Goal: Information Seeking & Learning: Find specific fact

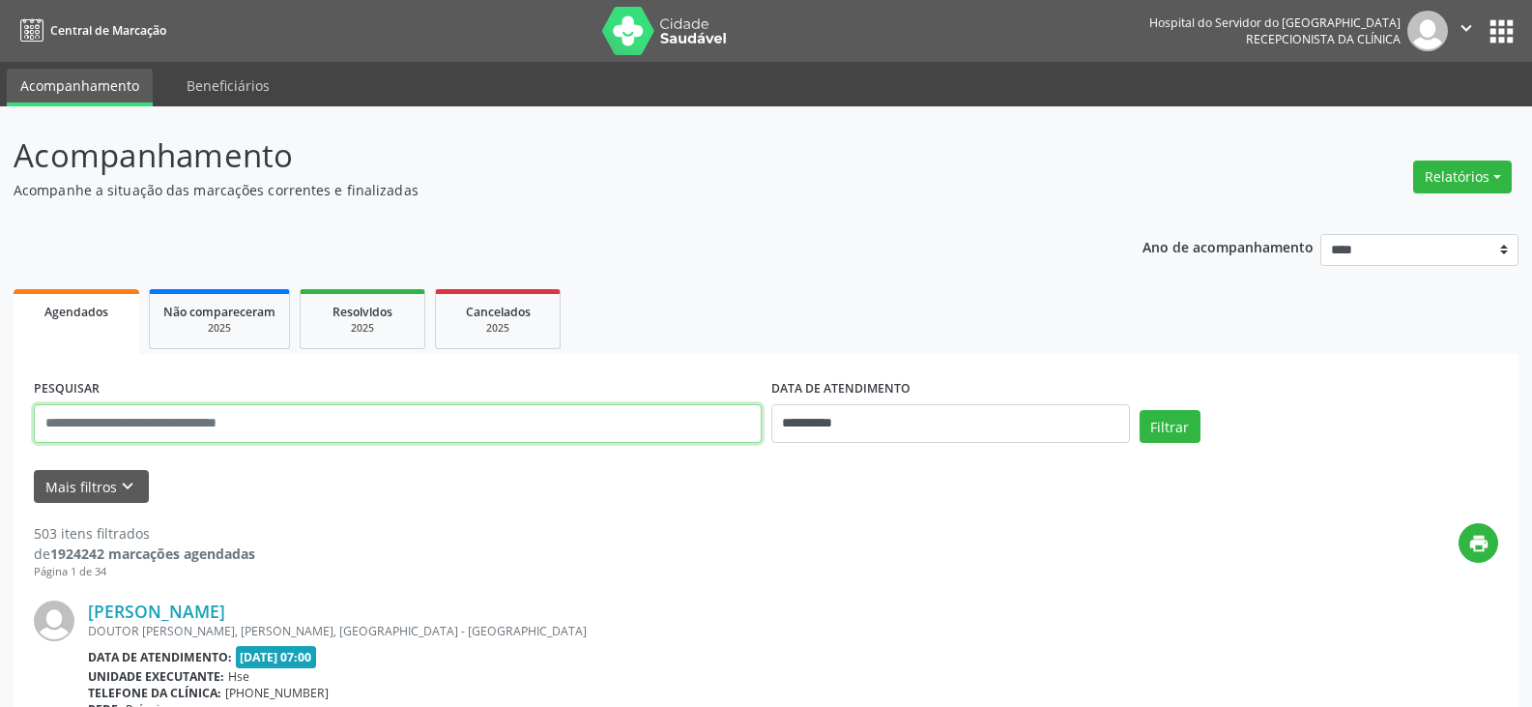
drag, startPoint x: 447, startPoint y: 411, endPoint x: 964, endPoint y: 455, distance: 519.0
click at [467, 414] on input "text" at bounding box center [398, 423] width 728 height 39
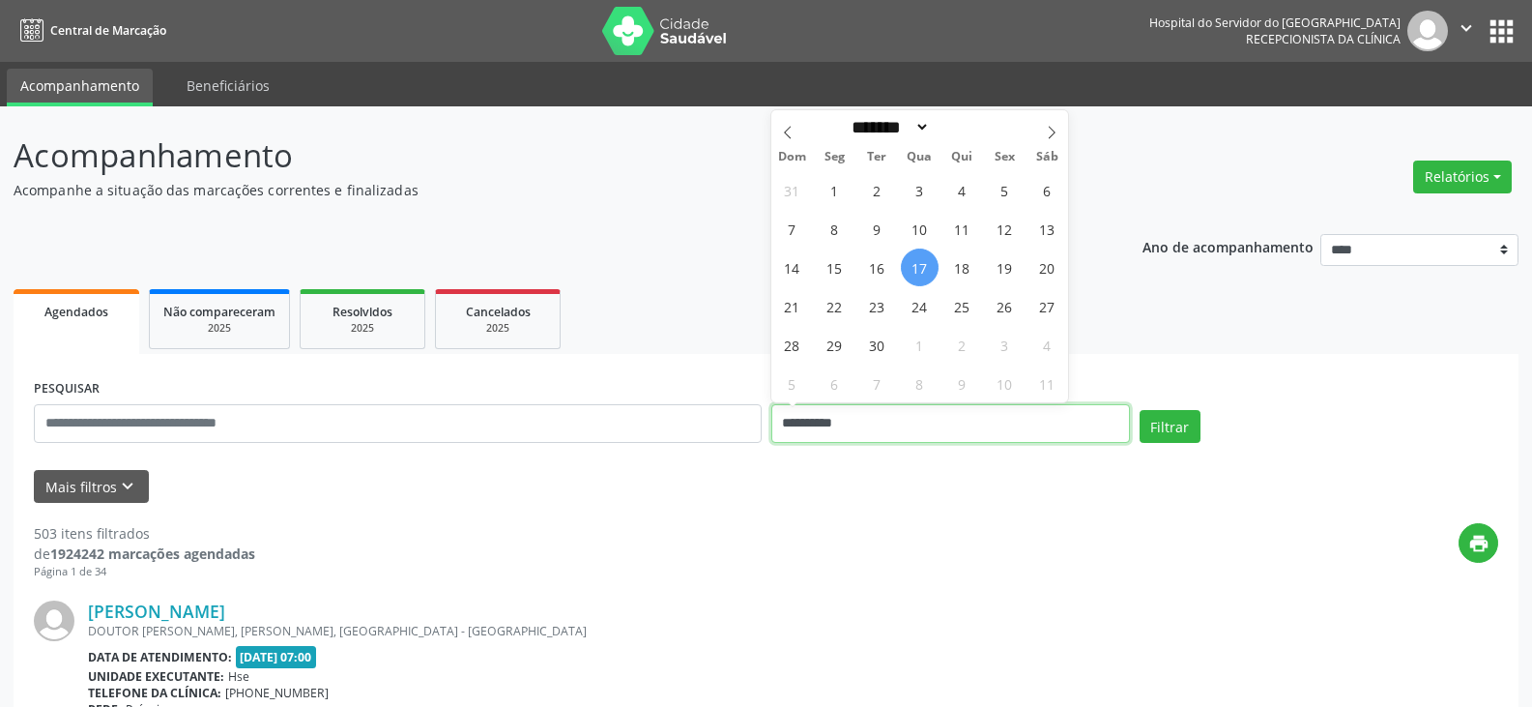
click at [962, 429] on input "**********" at bounding box center [950, 423] width 359 height 39
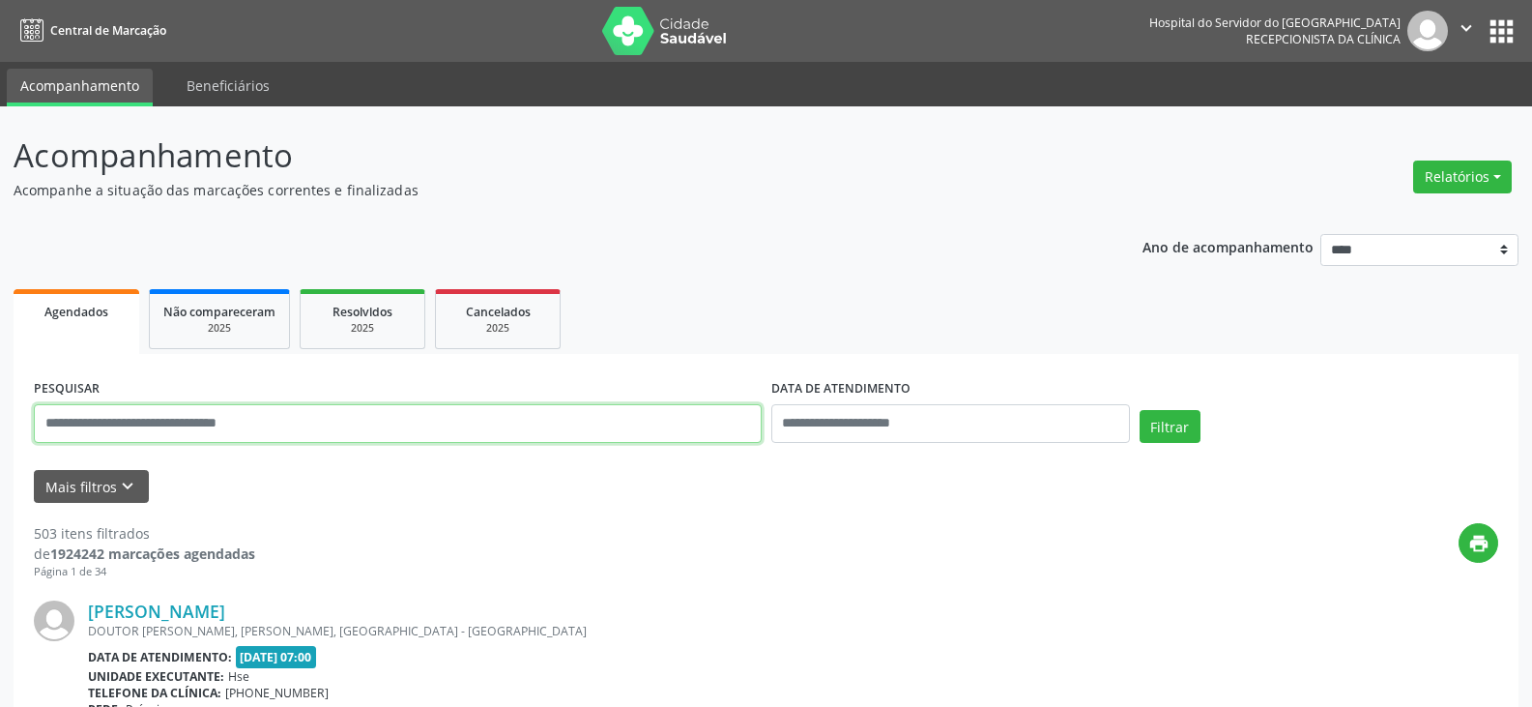
click at [583, 442] on input "text" at bounding box center [398, 423] width 728 height 39
click at [1140, 410] on button "Filtrar" at bounding box center [1170, 426] width 61 height 33
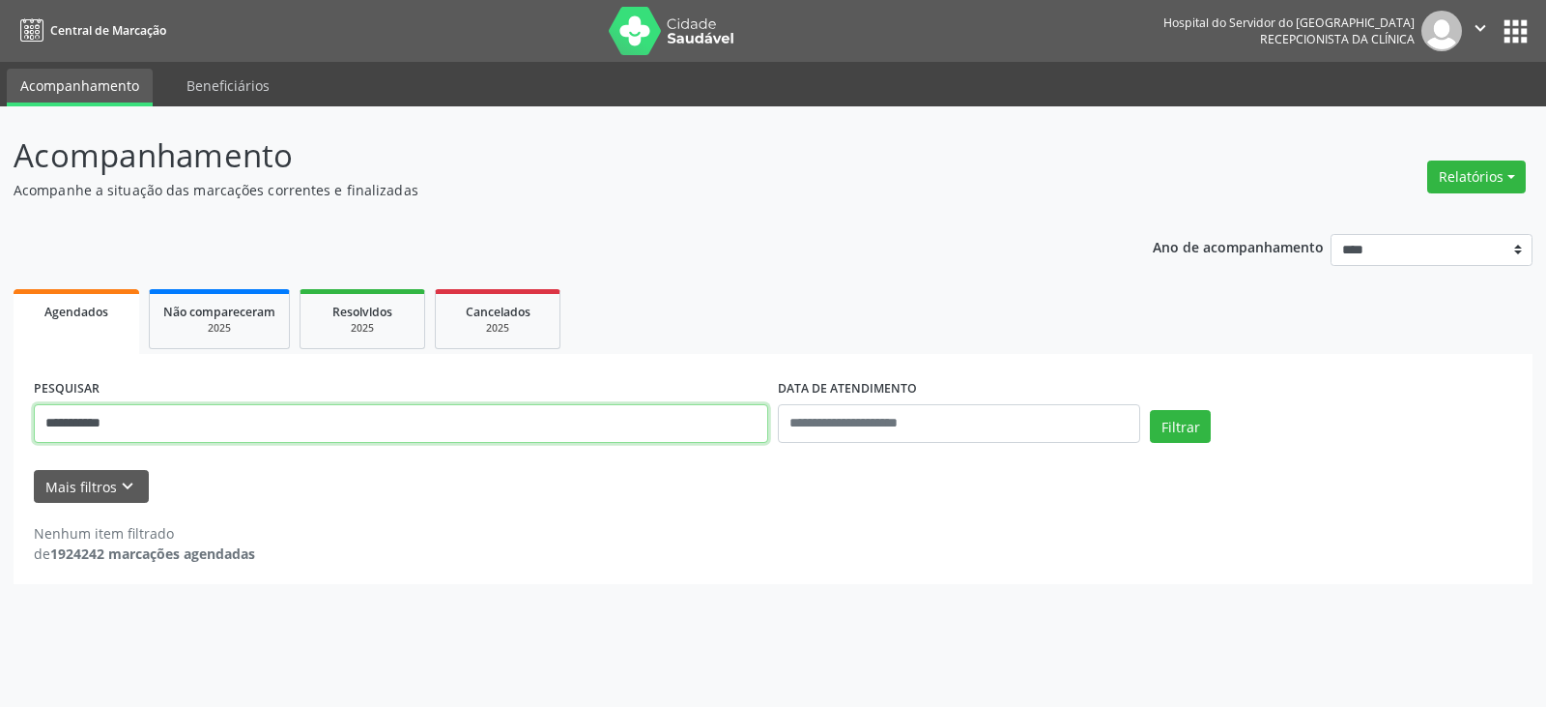
click at [592, 436] on input "**********" at bounding box center [401, 423] width 735 height 39
click at [1150, 410] on button "Filtrar" at bounding box center [1180, 426] width 61 height 33
drag, startPoint x: 451, startPoint y: 438, endPoint x: 0, endPoint y: 426, distance: 451.5
click at [0, 426] on div "**********" at bounding box center [773, 406] width 1546 height 600
type input "**********"
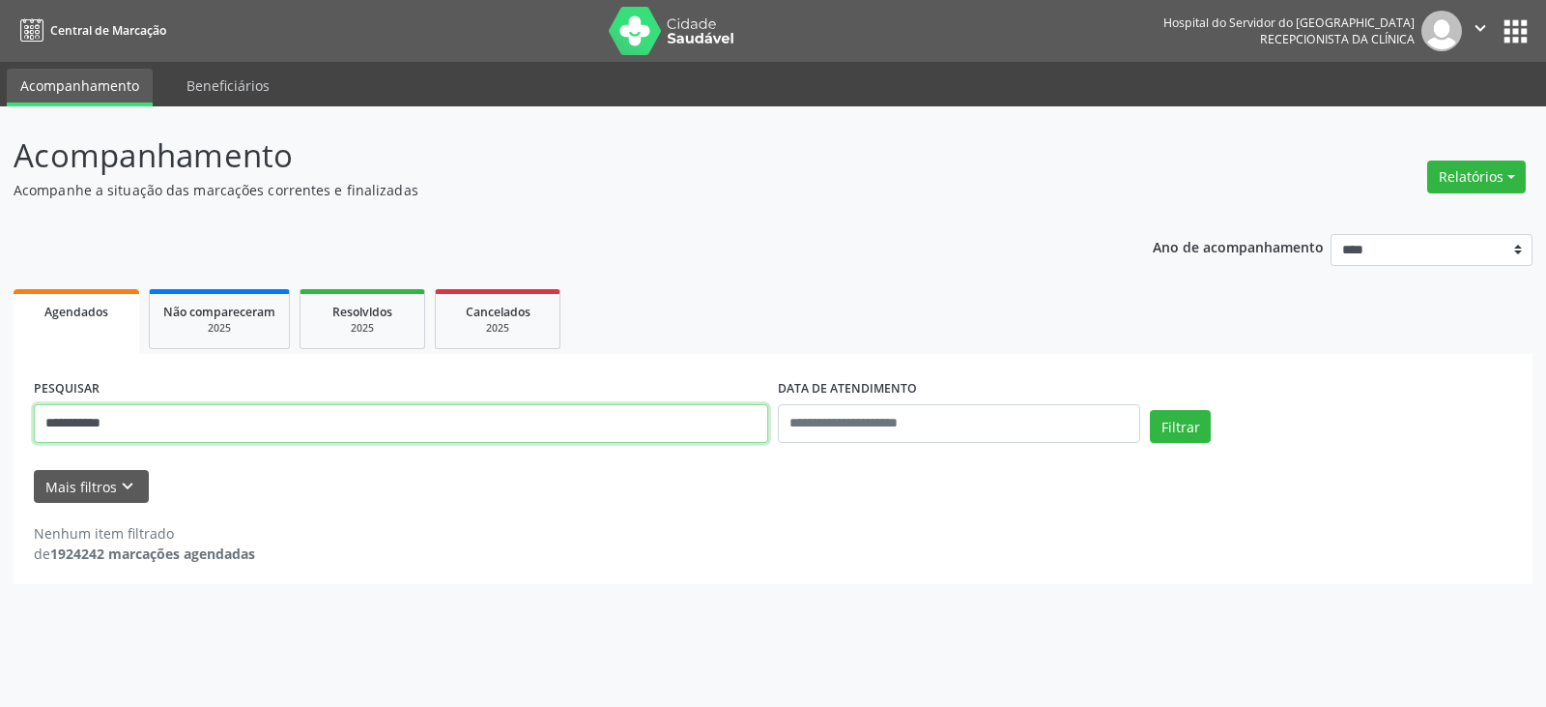
click at [1150, 410] on button "Filtrar" at bounding box center [1180, 426] width 61 height 33
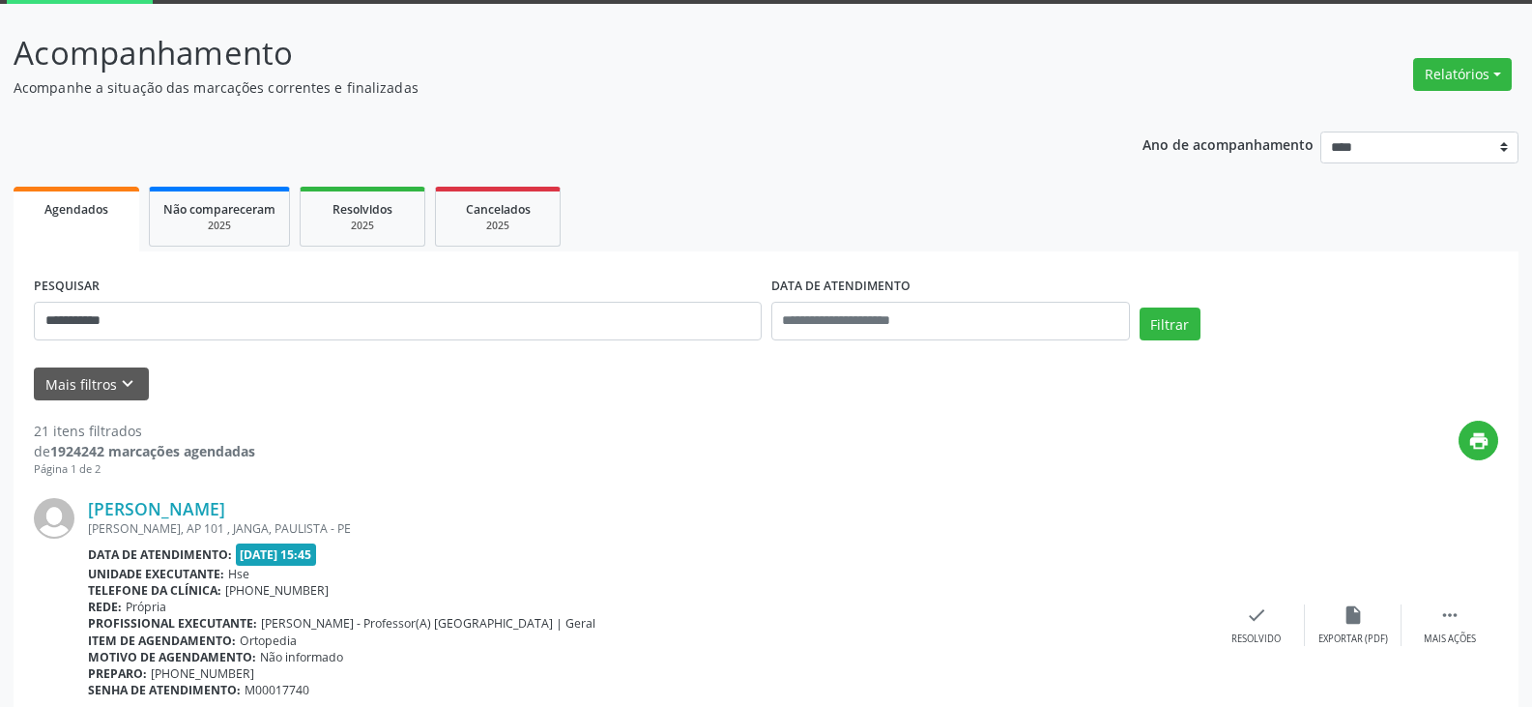
scroll to position [290, 0]
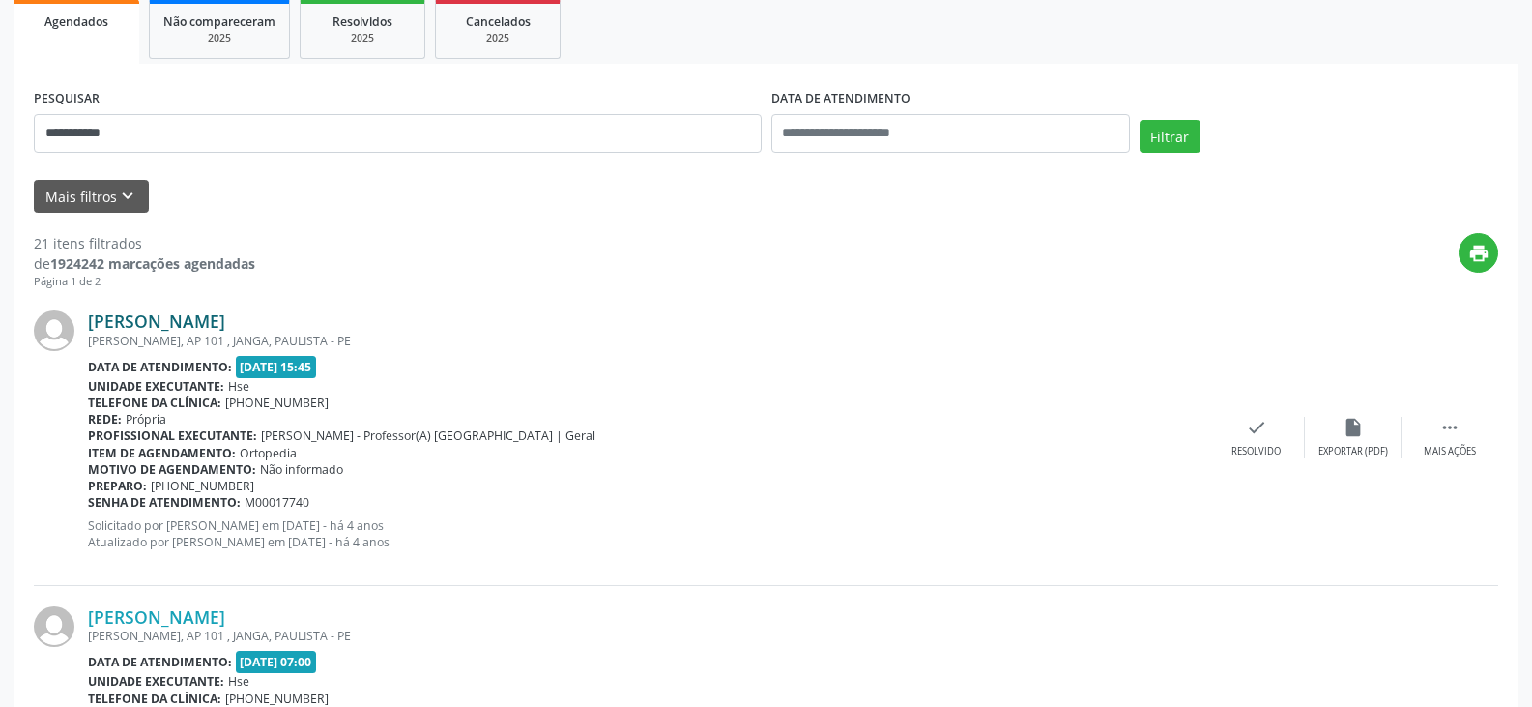
click at [225, 324] on link "[PERSON_NAME]" at bounding box center [156, 320] width 137 height 21
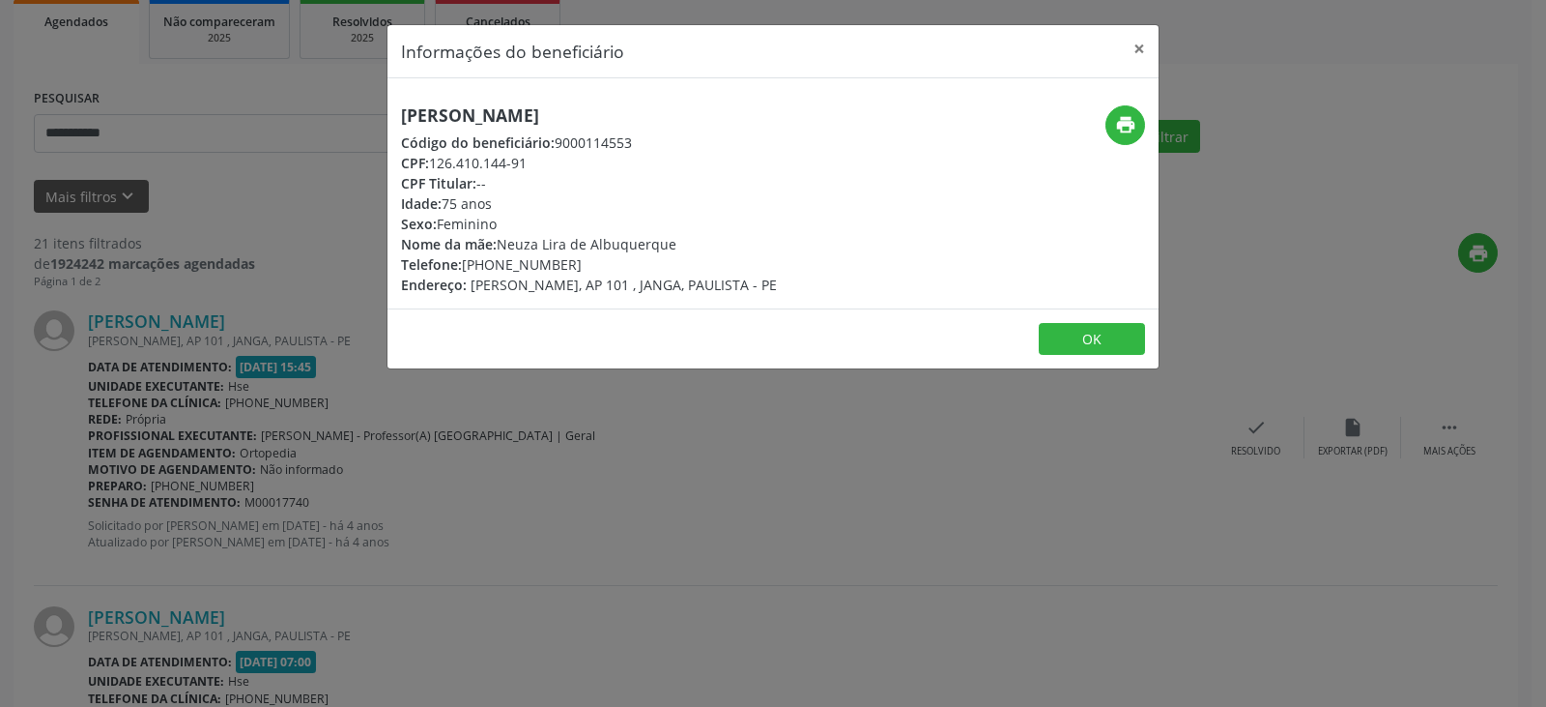
drag, startPoint x: 730, startPoint y: 101, endPoint x: 313, endPoint y: 100, distance: 416.6
click at [313, 100] on div "Informações do beneficiário × [PERSON_NAME] Código do beneficiário: 9000114553 …" at bounding box center [773, 353] width 1546 height 707
copy h5 "[PERSON_NAME]"
drag, startPoint x: 563, startPoint y: 160, endPoint x: 434, endPoint y: 164, distance: 128.6
click at [434, 164] on div "CPF: 126.410.144-91" at bounding box center [589, 163] width 376 height 20
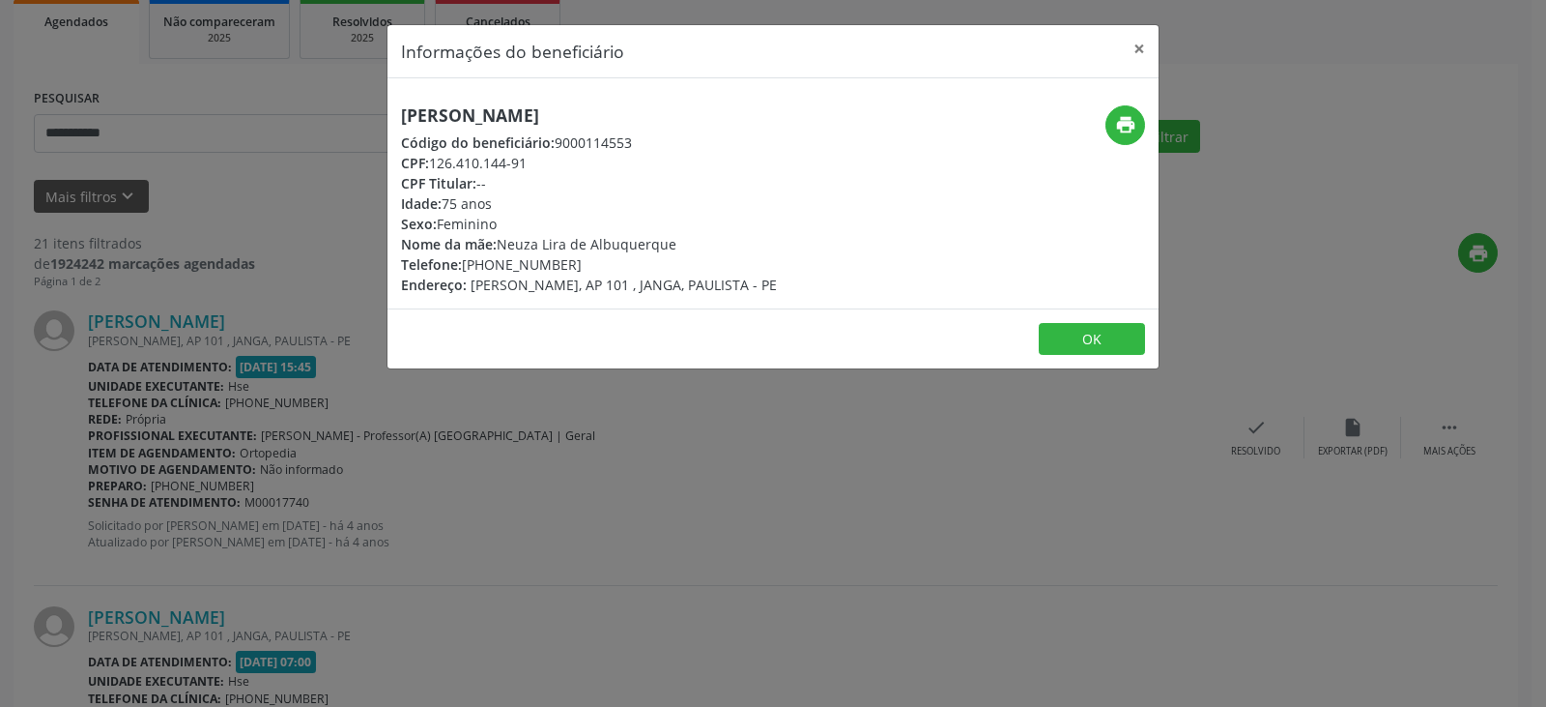
copy div "126.410.144-91"
click at [1130, 34] on button "×" at bounding box center [1139, 48] width 39 height 47
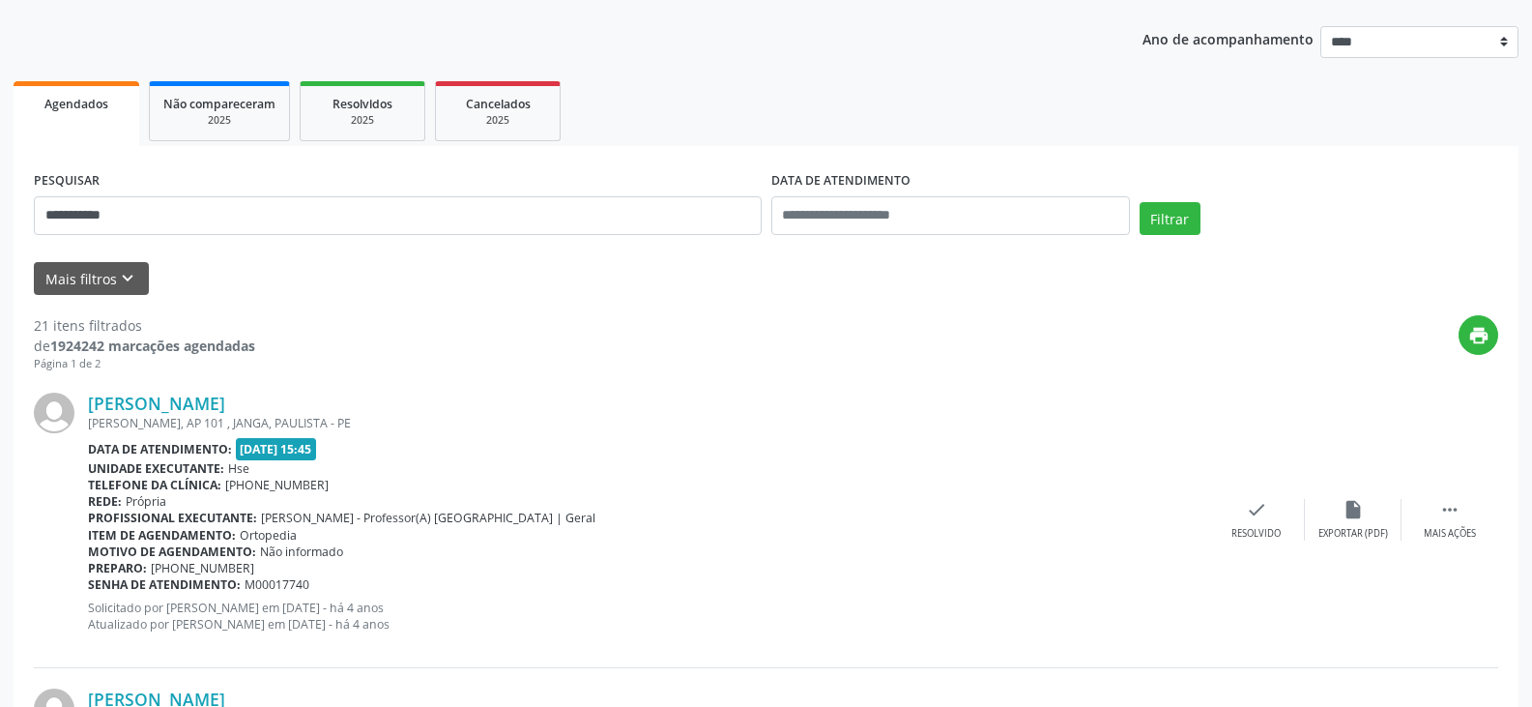
scroll to position [193, 0]
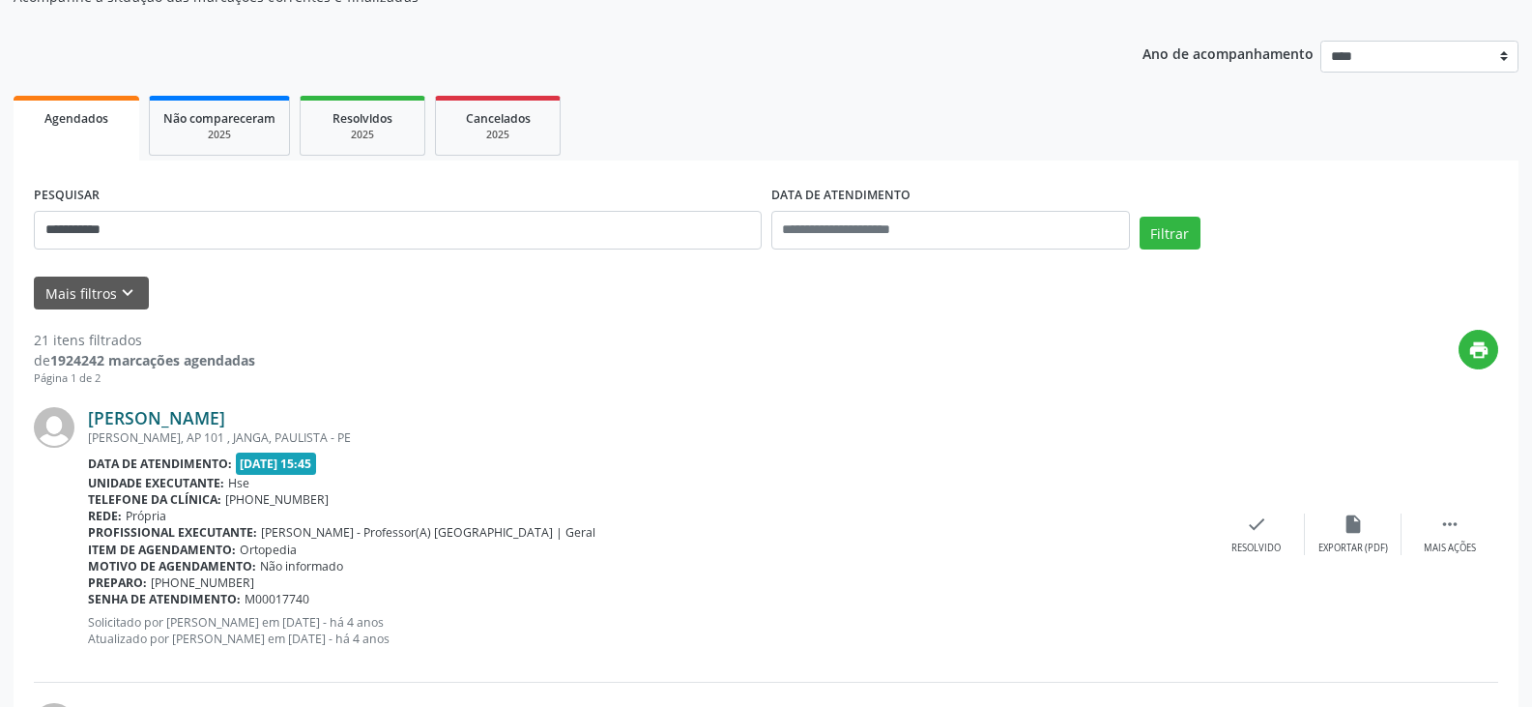
click at [225, 420] on link "[PERSON_NAME]" at bounding box center [156, 417] width 137 height 21
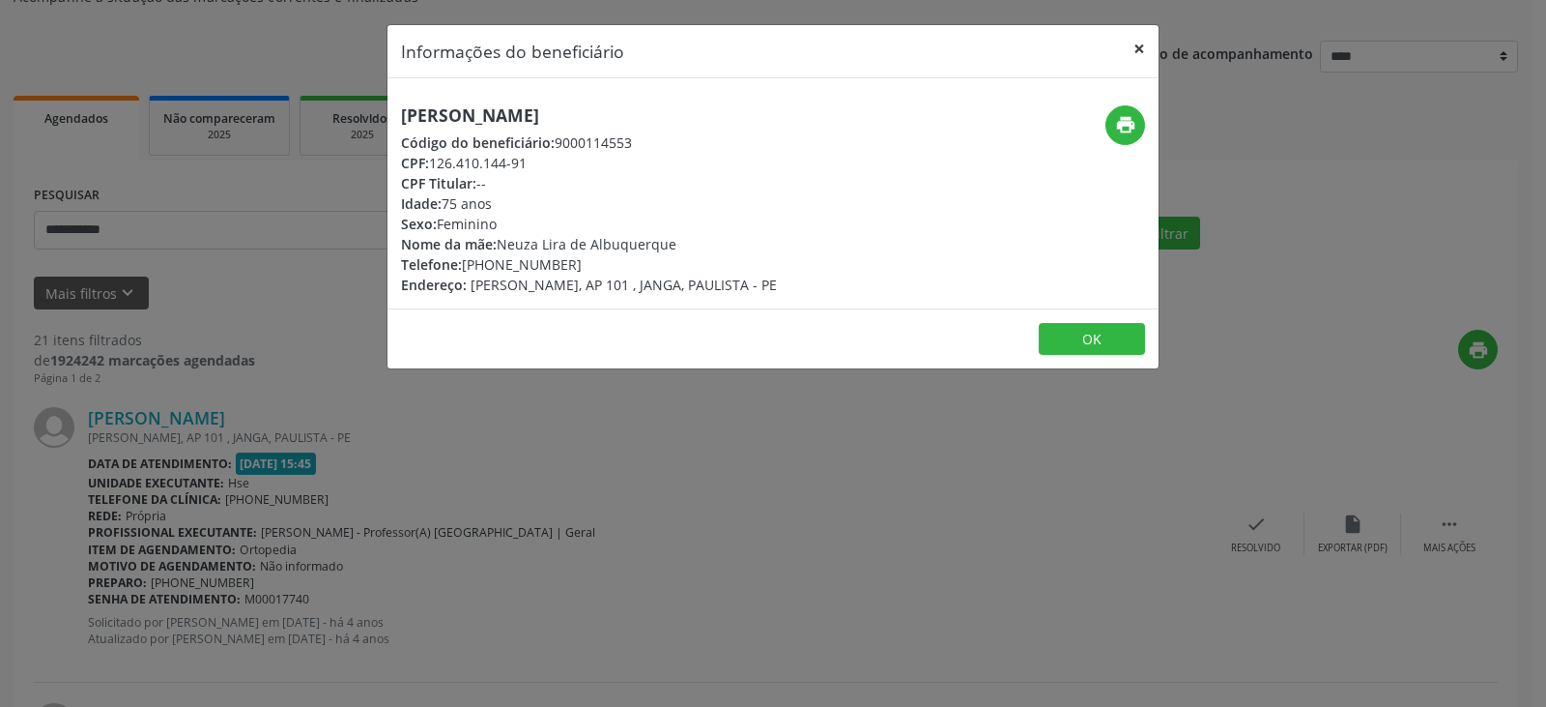
click at [1137, 43] on button "×" at bounding box center [1139, 48] width 39 height 47
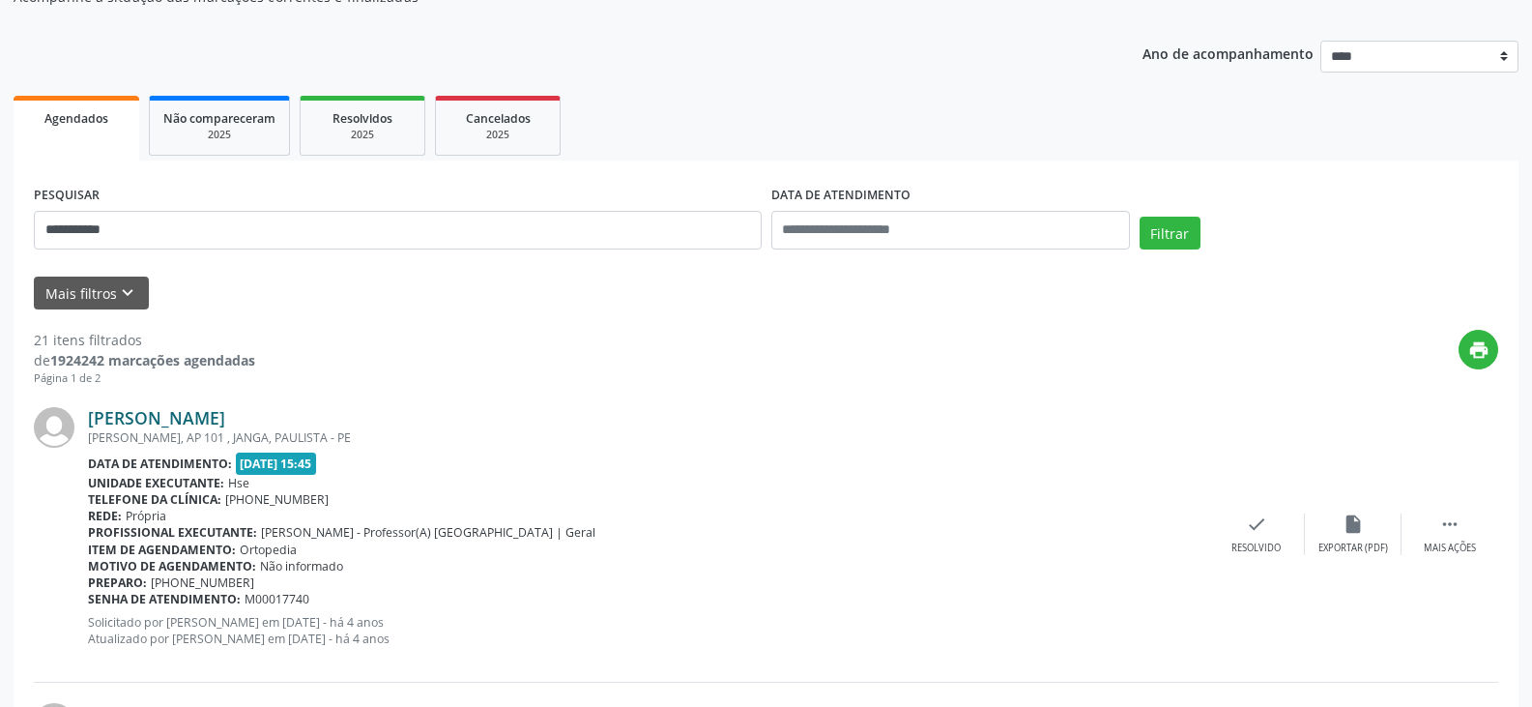
click at [225, 419] on link "[PERSON_NAME]" at bounding box center [156, 417] width 137 height 21
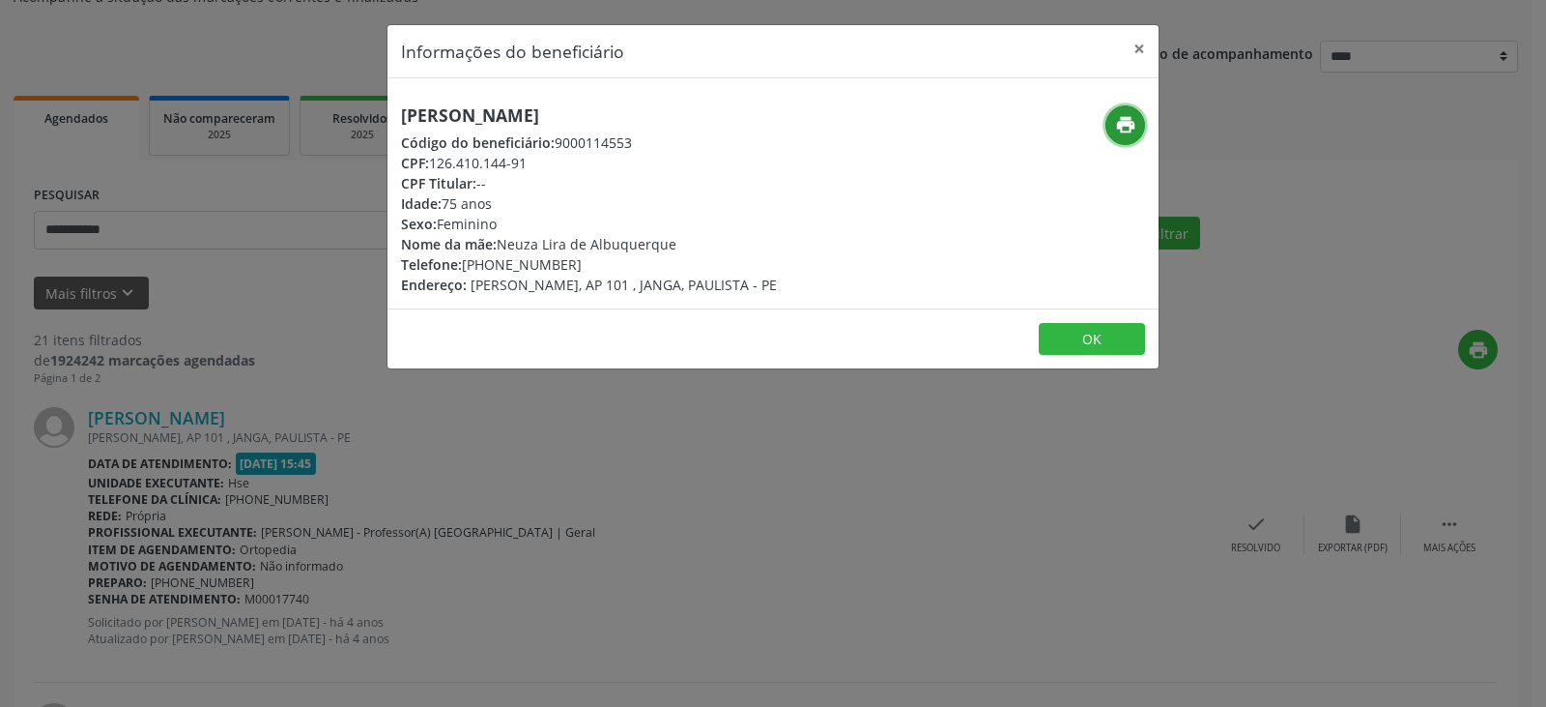
click at [1120, 128] on icon "print" at bounding box center [1125, 124] width 21 height 21
click at [561, 264] on div "Telefone: [PHONE_NUMBER]" at bounding box center [589, 264] width 376 height 20
click at [563, 265] on div "Telefone: [PHONE_NUMBER]" at bounding box center [589, 264] width 376 height 20
drag, startPoint x: 492, startPoint y: 262, endPoint x: 577, endPoint y: 261, distance: 85.1
click at [577, 261] on div "Telefone: [PHONE_NUMBER]" at bounding box center [589, 264] width 376 height 20
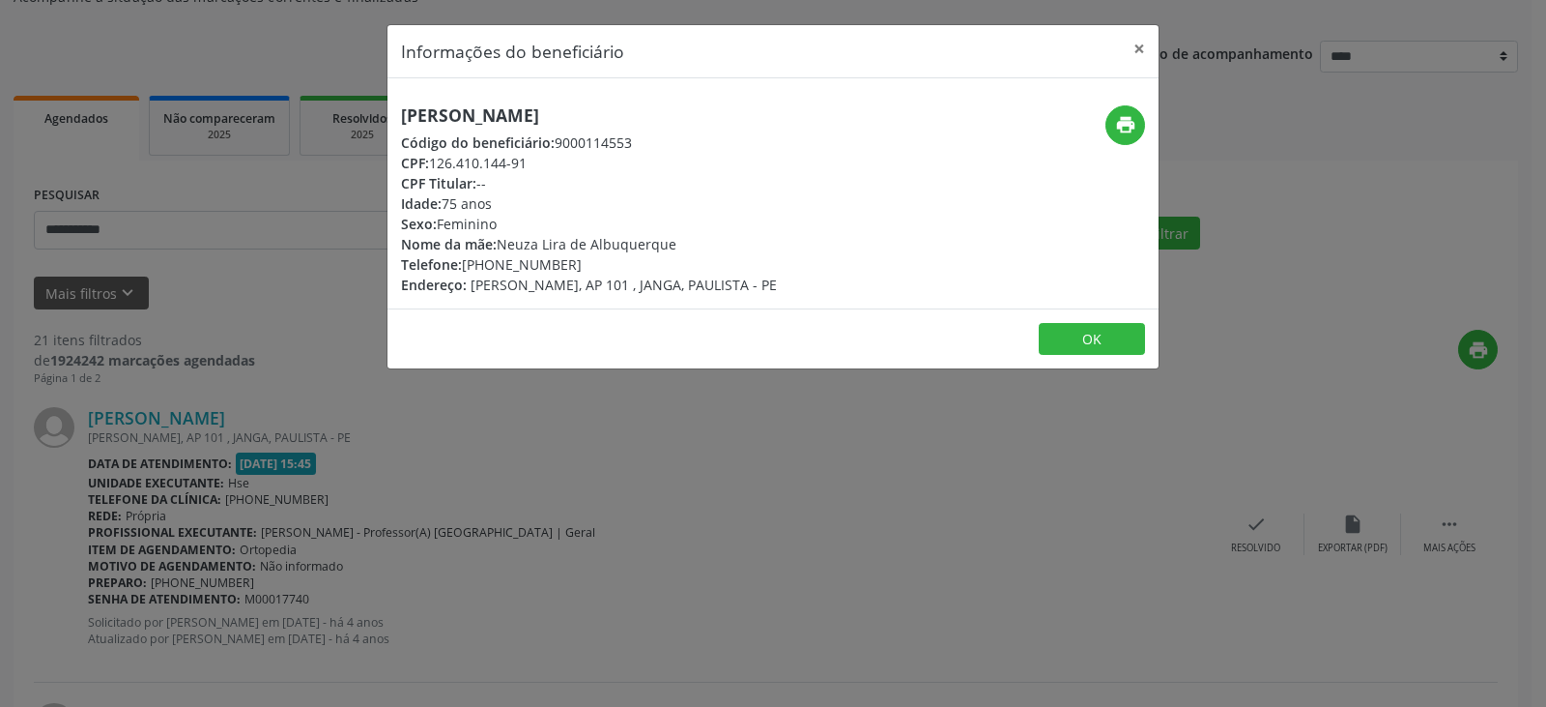
copy div "98818-4741"
click at [1131, 56] on button "×" at bounding box center [1139, 48] width 39 height 47
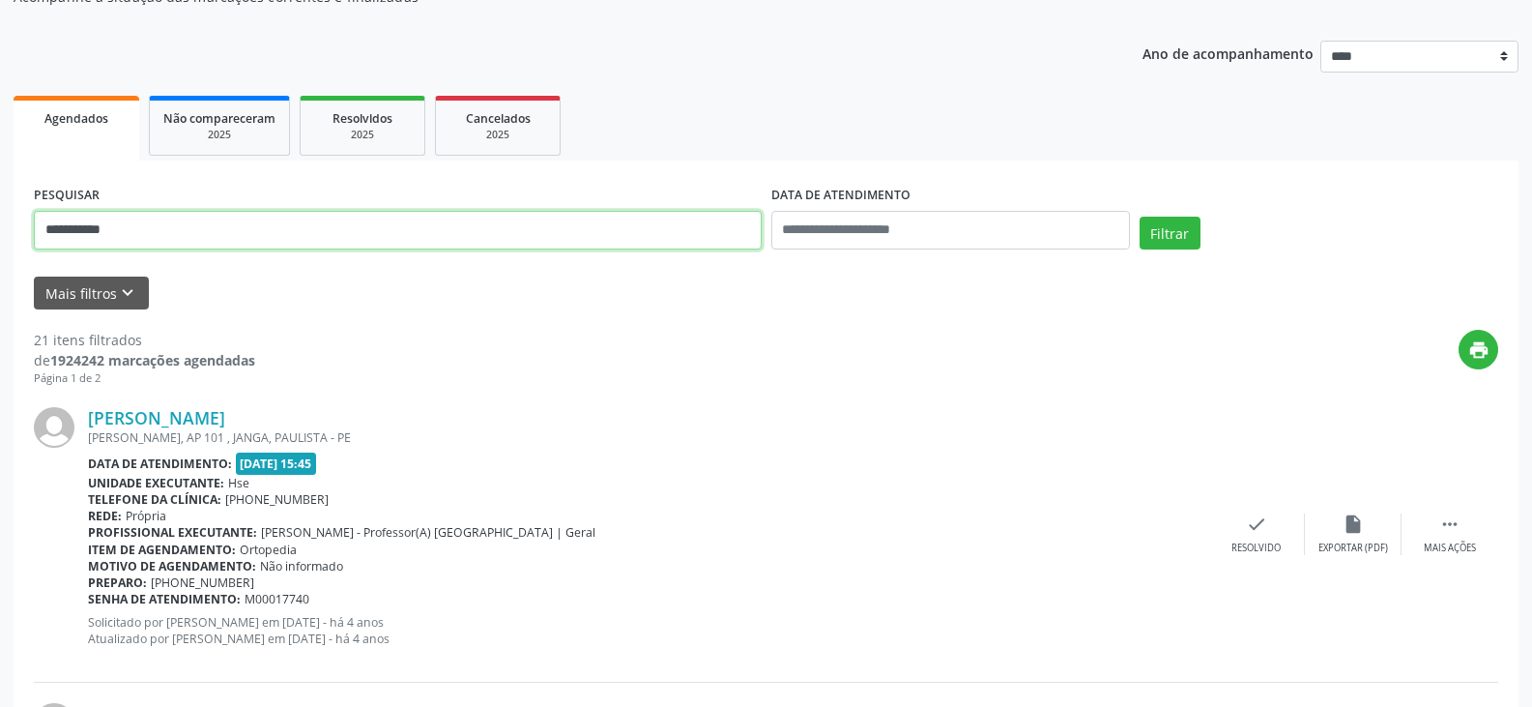
click at [613, 241] on input "**********" at bounding box center [398, 230] width 728 height 39
click at [458, 229] on input "text" at bounding box center [398, 230] width 728 height 39
type input "**********"
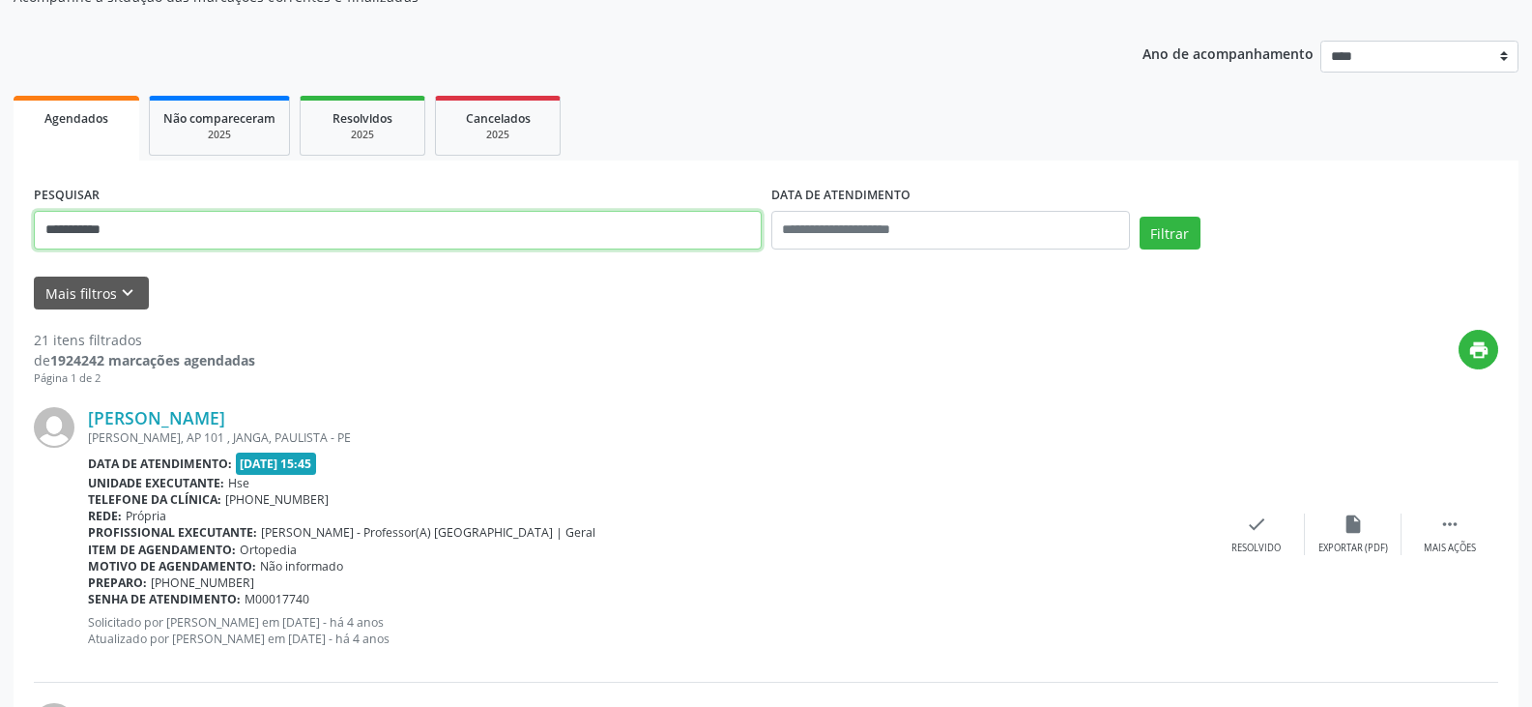
click at [1140, 217] on button "Filtrar" at bounding box center [1170, 233] width 61 height 33
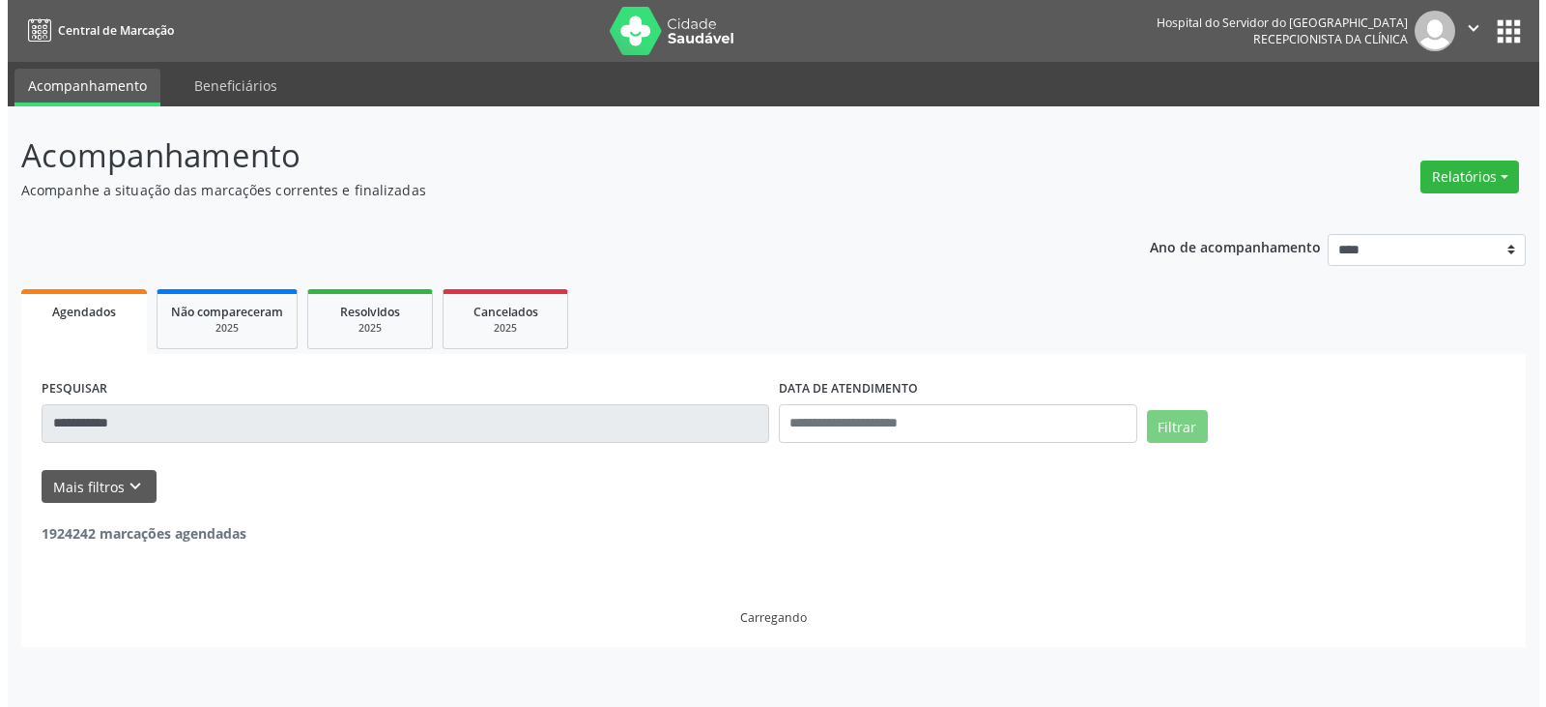
scroll to position [0, 0]
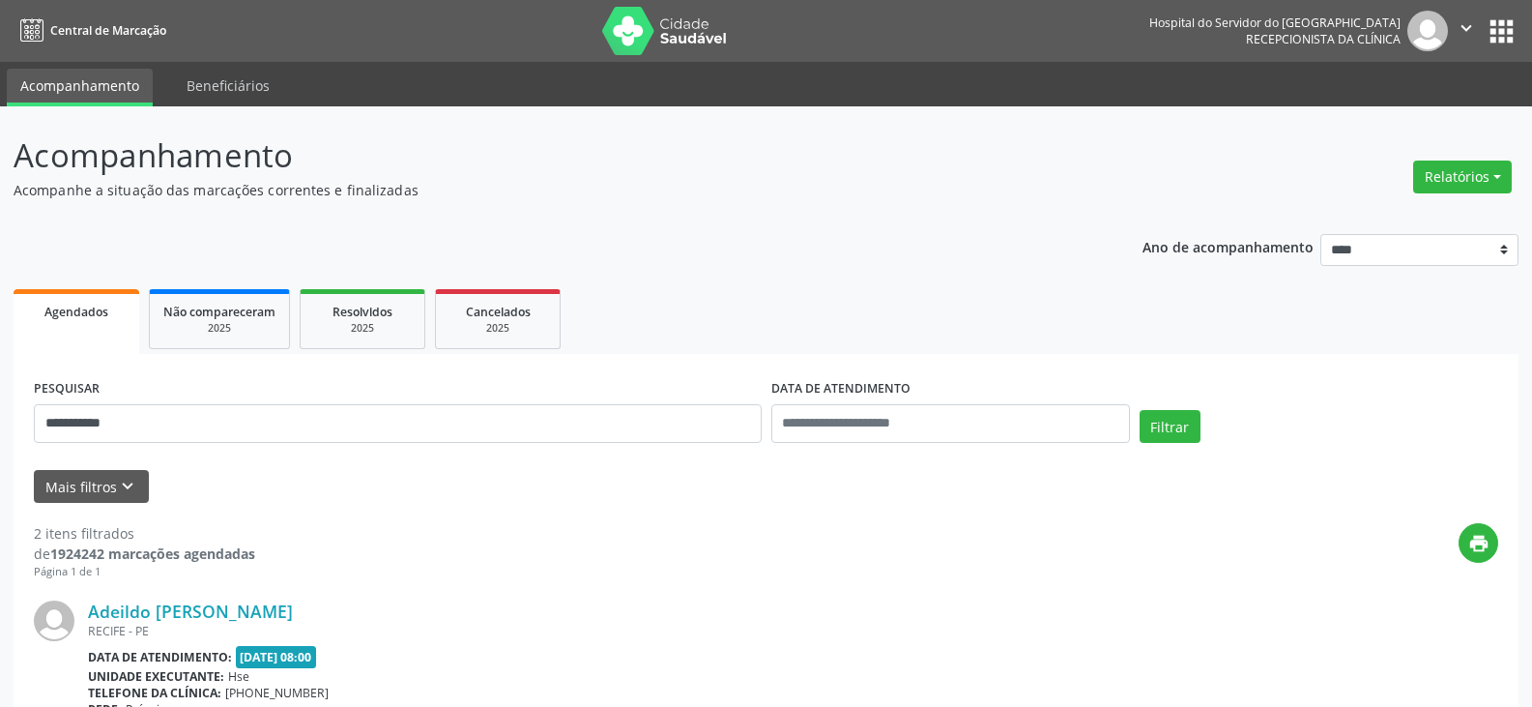
click at [247, 616] on link "Adeildo [PERSON_NAME]" at bounding box center [190, 610] width 205 height 21
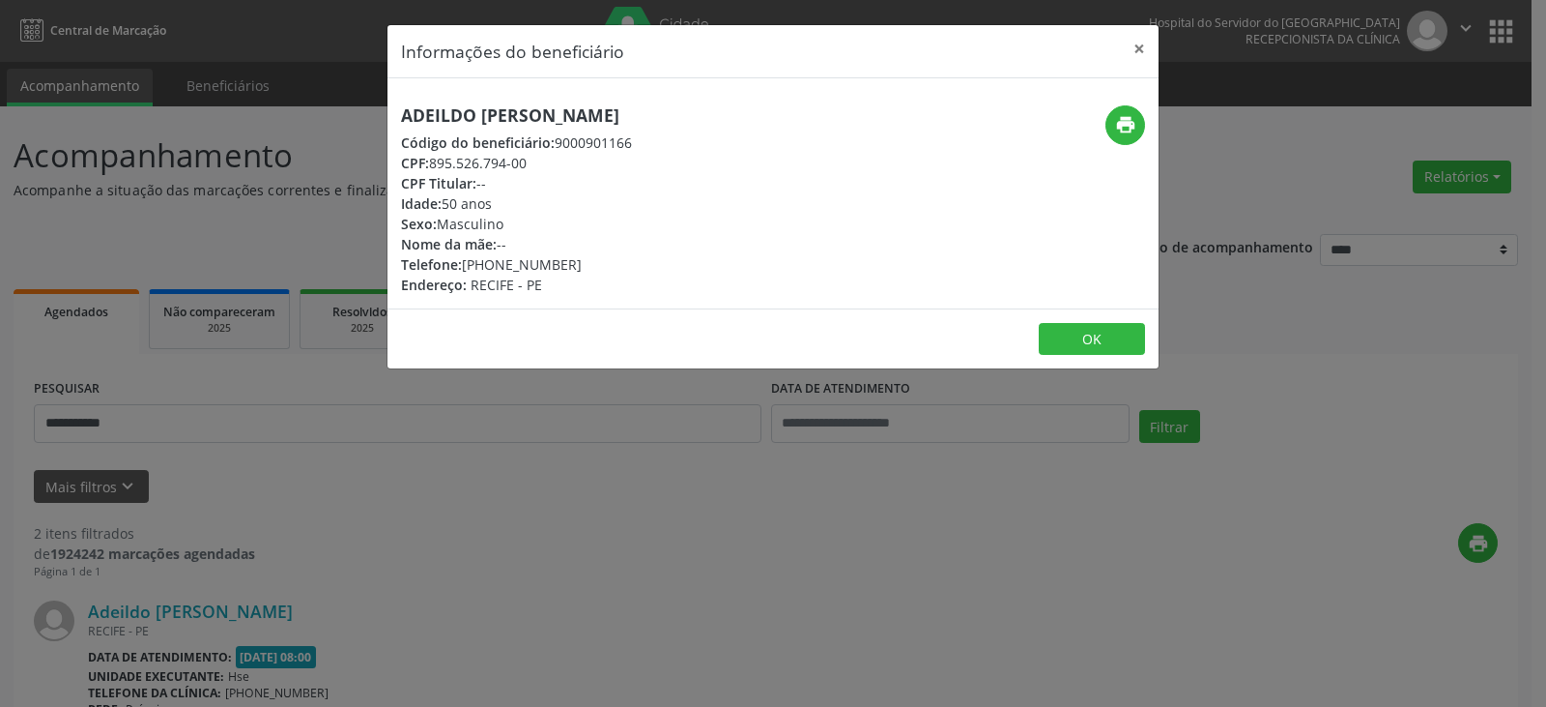
drag, startPoint x: 618, startPoint y: 97, endPoint x: 387, endPoint y: 90, distance: 231.1
click at [387, 90] on div "Informações do beneficiário × Adeildo [PERSON_NAME] Código do beneficiário: 900…" at bounding box center [773, 197] width 773 height 346
copy h5 "Adeildo [PERSON_NAME]"
drag, startPoint x: 541, startPoint y: 163, endPoint x: 430, endPoint y: 154, distance: 111.6
click at [430, 154] on div "CPF: 895.526.794-00" at bounding box center [516, 163] width 231 height 20
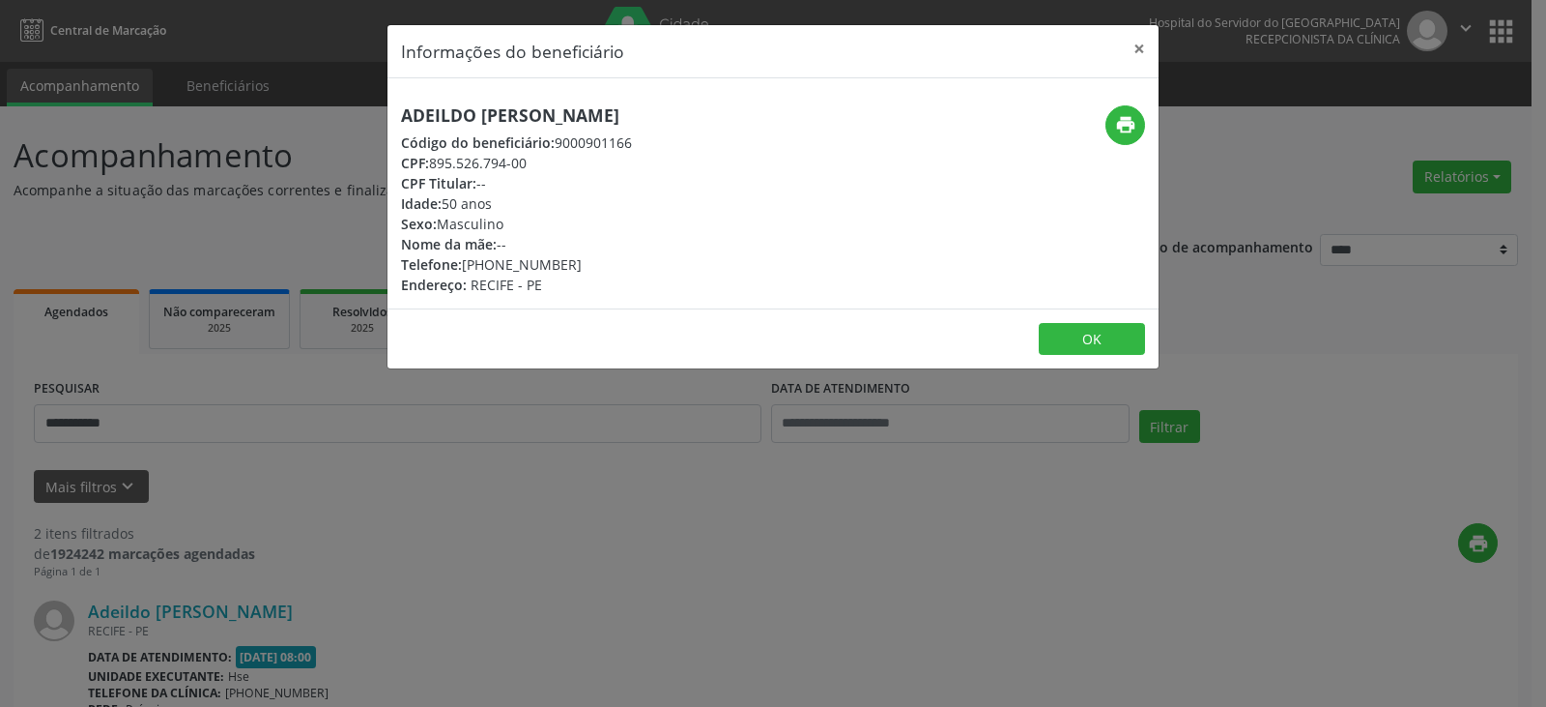
copy div "895.526.794-00"
click at [1129, 138] on button "print" at bounding box center [1126, 125] width 40 height 40
drag, startPoint x: 609, startPoint y: 257, endPoint x: 506, endPoint y: 251, distance: 103.6
click at [506, 251] on div "Adeildo [PERSON_NAME] Código do beneficiário: 9000901166 CPF: 895.526.794-00 CP…" at bounding box center [516, 199] width 231 height 189
click at [502, 257] on div "Telefone: [PHONE_NUMBER]" at bounding box center [516, 264] width 231 height 20
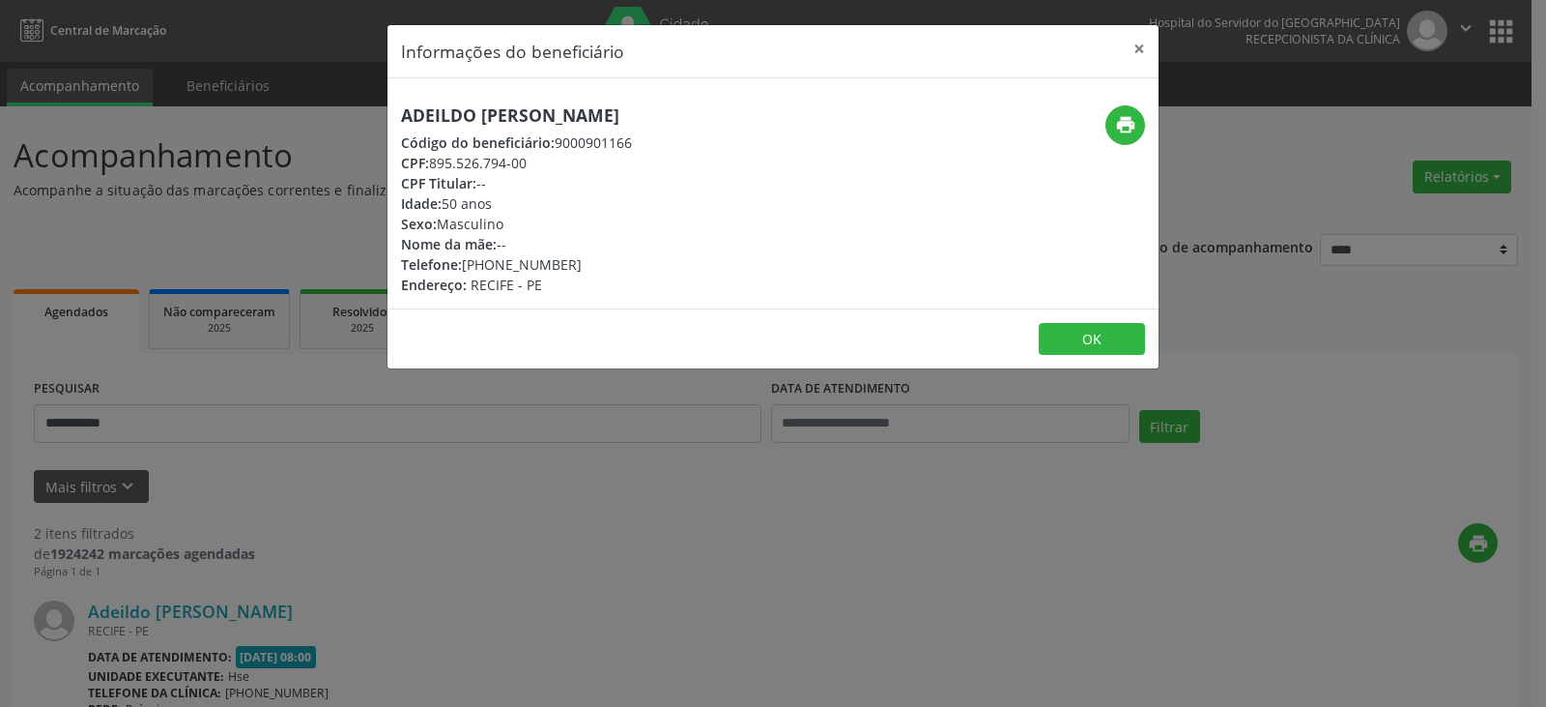
drag, startPoint x: 494, startPoint y: 257, endPoint x: 581, endPoint y: 257, distance: 87.0
click at [581, 257] on div "Telefone: [PHONE_NUMBER]" at bounding box center [516, 264] width 231 height 20
copy div "99598-5091"
